Goal: Information Seeking & Learning: Learn about a topic

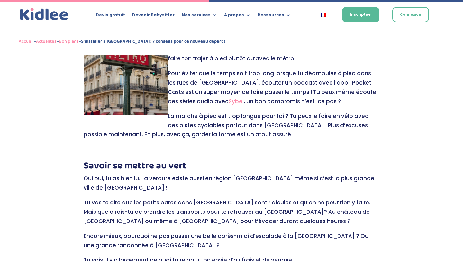
scroll to position [542, 0]
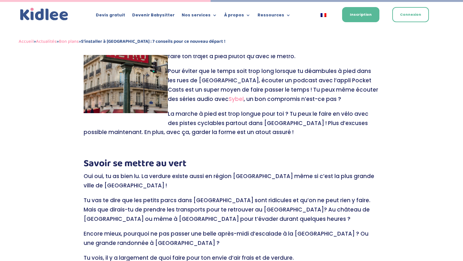
click at [228, 99] on link "Sybel" at bounding box center [235, 99] width 15 height 8
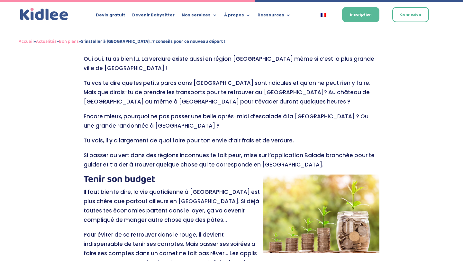
scroll to position [661, 0]
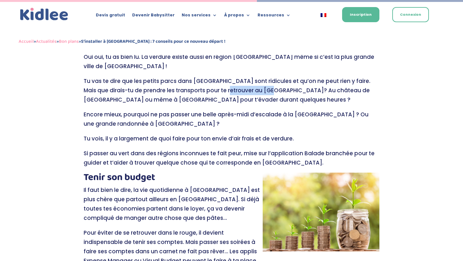
drag, startPoint x: 211, startPoint y: 89, endPoint x: 255, endPoint y: 89, distance: 44.0
click at [255, 89] on p "Tu vas te dire que les petits parcs dans [GEOGRAPHIC_DATA] sont ridicules et qu…" at bounding box center [232, 92] width 296 height 33
copy p "[GEOGRAPHIC_DATA]?"
click at [403, 78] on div "S’installer à [GEOGRAPHIC_DATA] : 7 conseils pour ce nouveau départ ! par Léa |…" at bounding box center [231, 99] width 463 height 1397
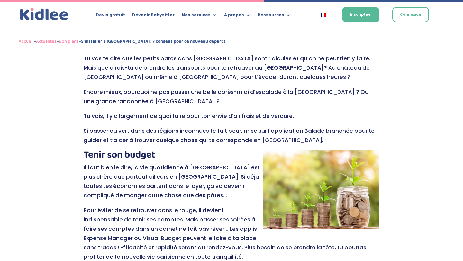
scroll to position [670, 0]
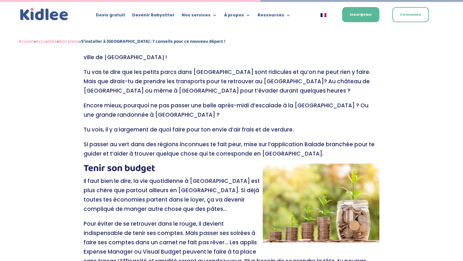
click at [326, 105] on p "Encore mieux, pourquoi ne pas passer une belle après-midi d’escalade à la [GEOG…" at bounding box center [232, 113] width 296 height 24
copy p "Fontainebleau"
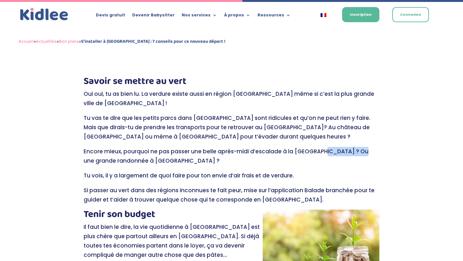
scroll to position [623, 0]
